Goal: Information Seeking & Learning: Learn about a topic

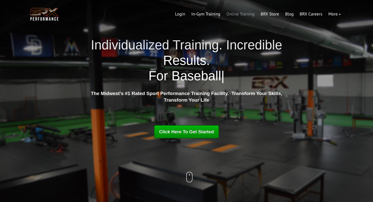
click at [247, 13] on link "Online Training" at bounding box center [240, 14] width 34 height 12
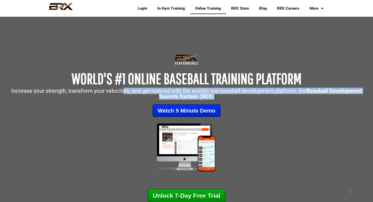
drag, startPoint x: 122, startPoint y: 92, endPoint x: 258, endPoint y: 94, distance: 135.9
click at [258, 94] on p "Increase your strength, transform your velocities, and get noticed with the wor…" at bounding box center [187, 93] width 368 height 11
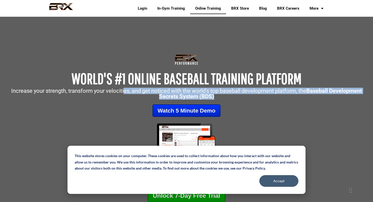
click at [258, 94] on p "Increase your strength, transform your velocities, and get noticed with the wor…" at bounding box center [187, 93] width 368 height 11
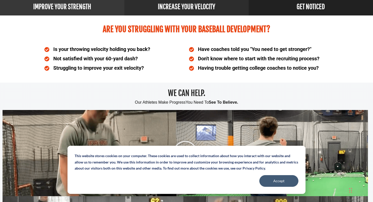
scroll to position [278, 0]
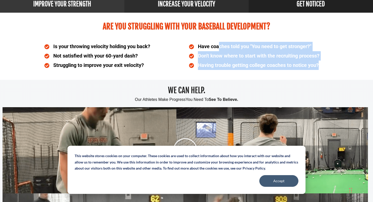
drag, startPoint x: 220, startPoint y: 46, endPoint x: 235, endPoint y: 71, distance: 29.3
click at [235, 71] on div "Have coaches told you "You need to get stronger?" Don't know where to start wit…" at bounding box center [258, 55] width 145 height 33
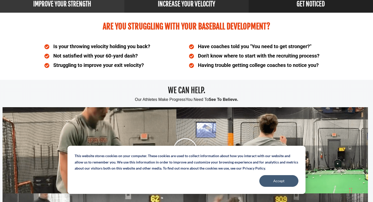
click at [235, 71] on div "Have coaches told you "You need to get stronger?" Don't know where to start wit…" at bounding box center [258, 55] width 145 height 33
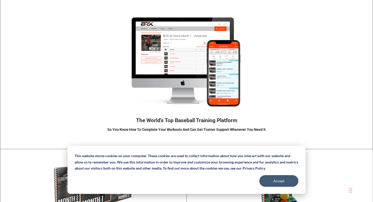
scroll to position [688, 0]
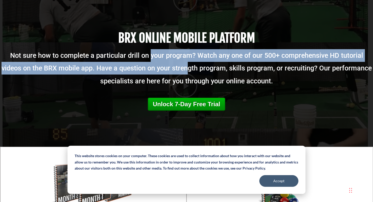
drag, startPoint x: 139, startPoint y: 52, endPoint x: 163, endPoint y: 73, distance: 31.8
click at [163, 73] on p "Not sure how to complete a particular drill on your program? Watch any one of o…" at bounding box center [186, 68] width 373 height 38
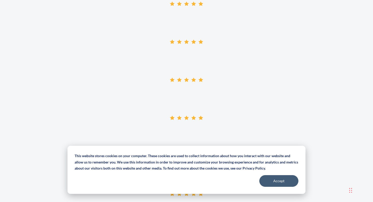
scroll to position [1161, 0]
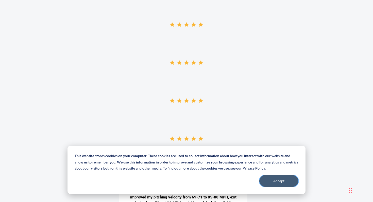
click at [289, 185] on button "Accept" at bounding box center [278, 181] width 39 height 12
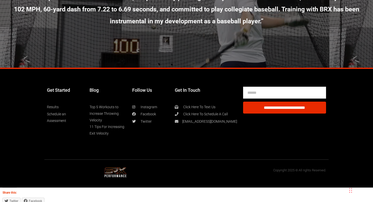
scroll to position [2781, 0]
